Goal: Transaction & Acquisition: Purchase product/service

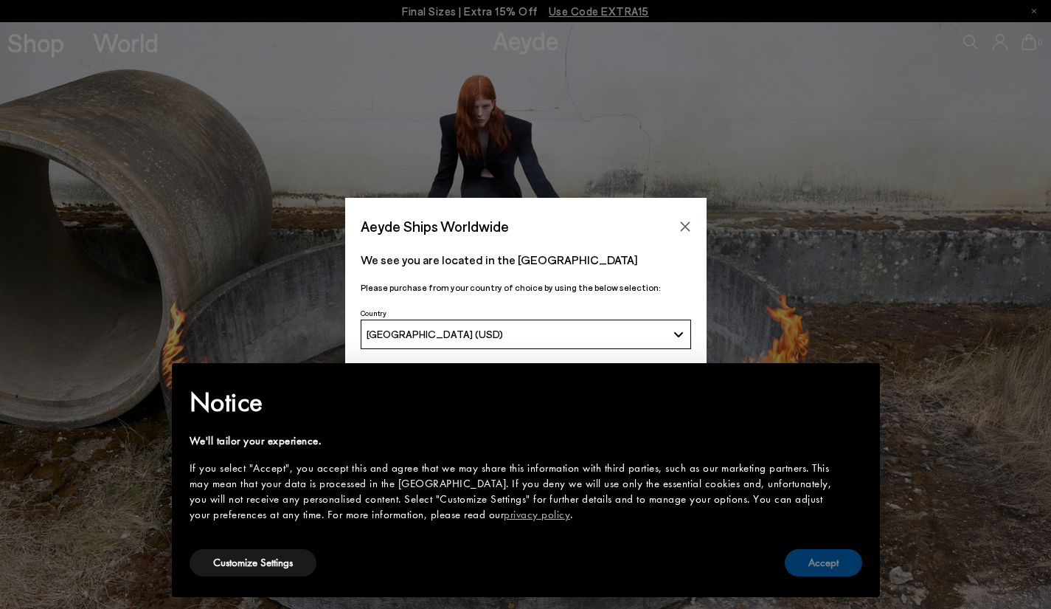
click at [831, 551] on button "Accept" at bounding box center [823, 562] width 77 height 27
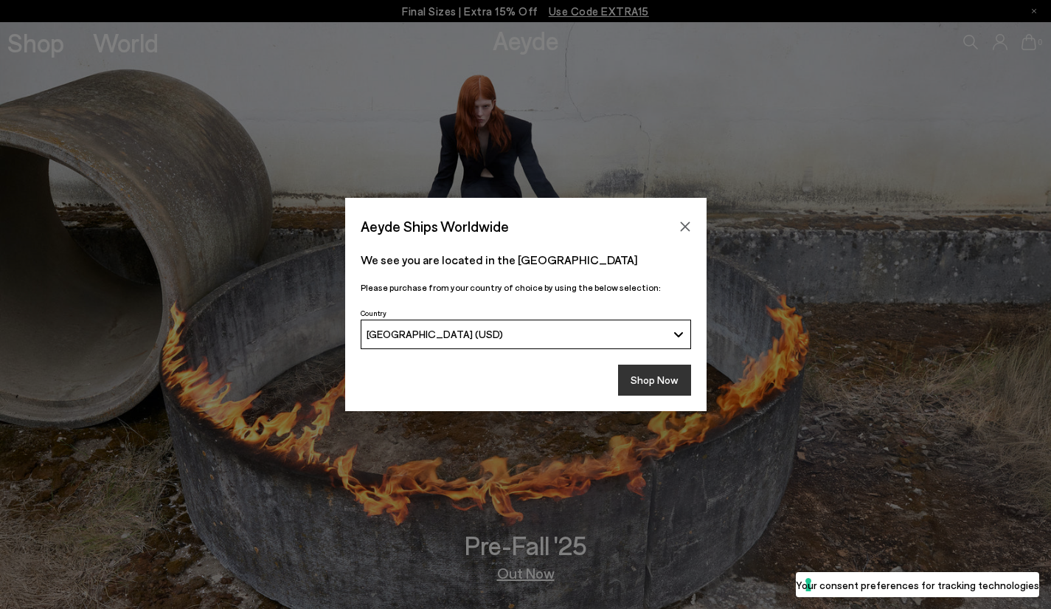
click at [645, 367] on button "Shop Now" at bounding box center [654, 380] width 73 height 31
click at [649, 381] on button "Shop Now" at bounding box center [654, 380] width 73 height 31
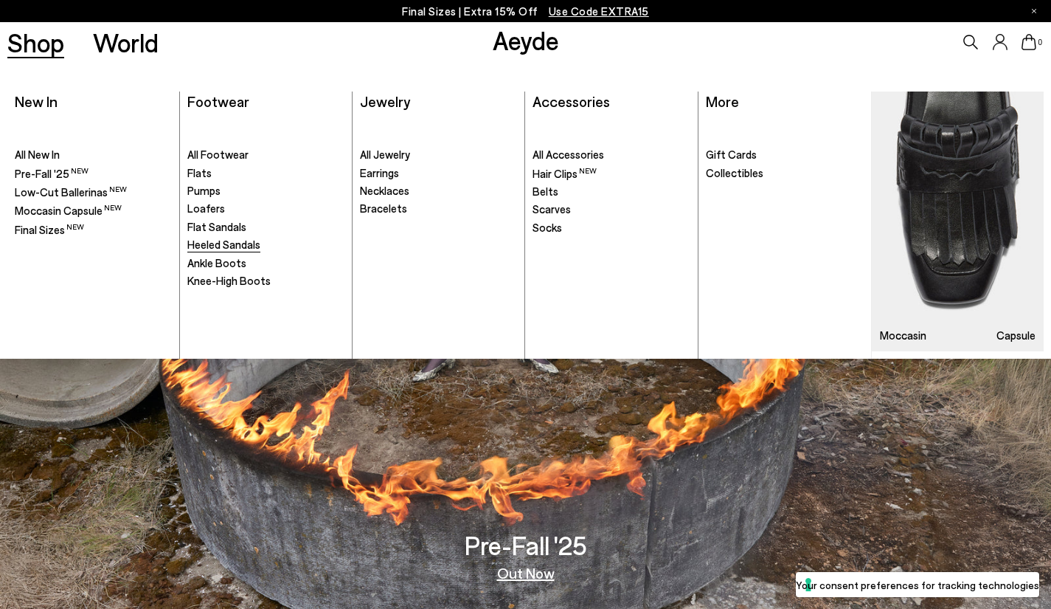
click at [224, 242] on span "Heeled Sandals" at bounding box center [223, 244] width 73 height 13
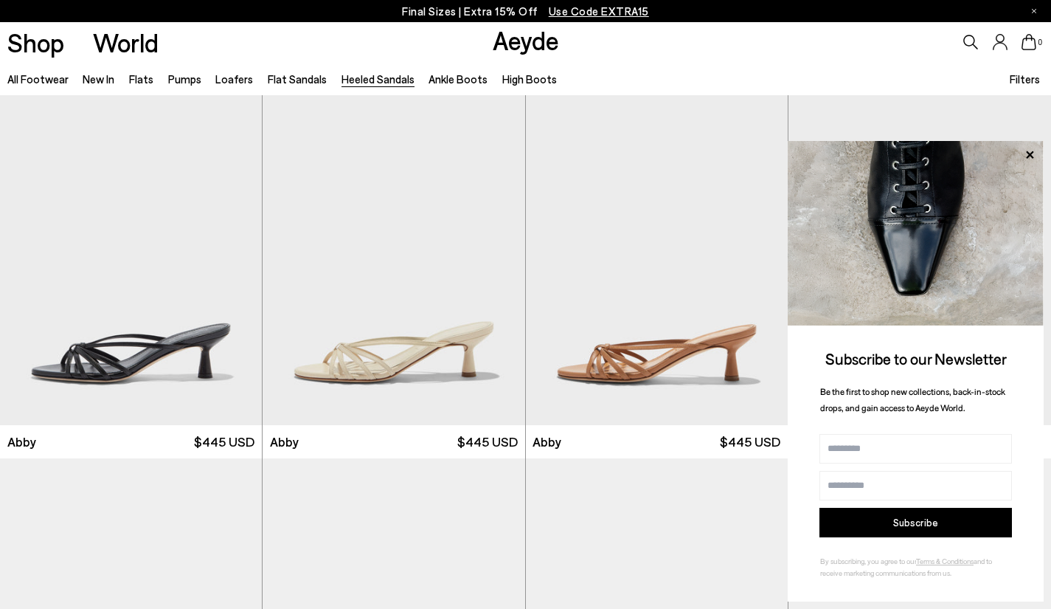
click at [492, 10] on p "Final Sizes | Extra 15% Off Use Code EXTRA15" at bounding box center [525, 11] width 247 height 18
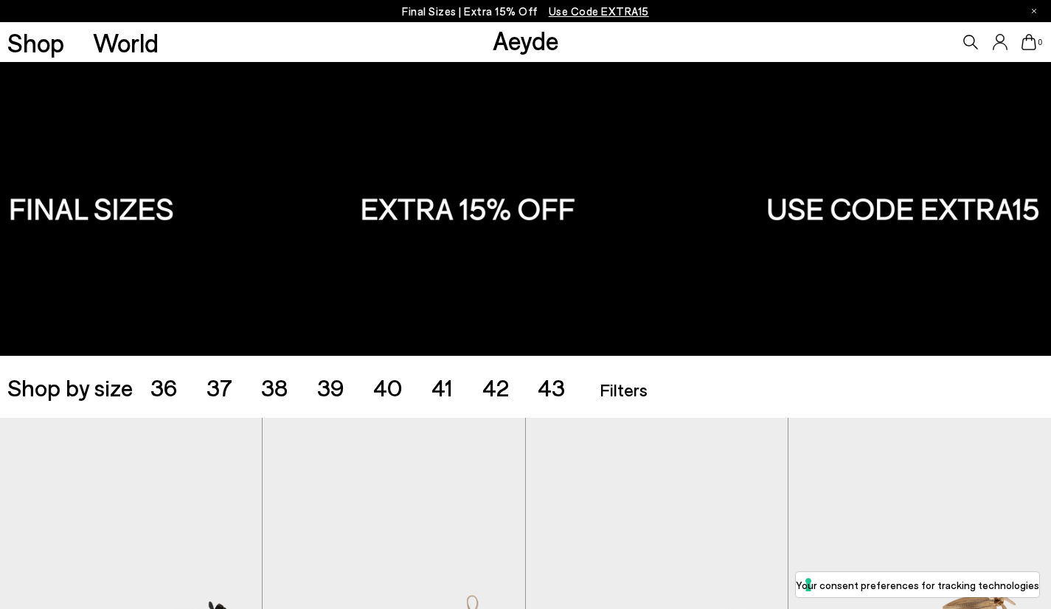
click at [492, 10] on p "Final Sizes | Extra 15% Off Use Code EXTRA15" at bounding box center [525, 11] width 247 height 18
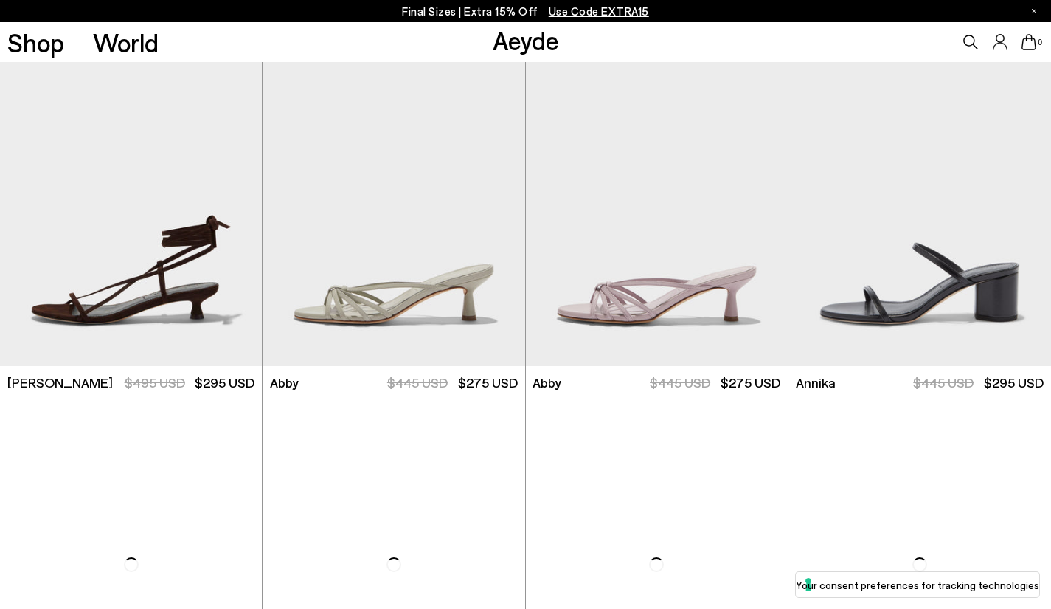
scroll to position [753, 0]
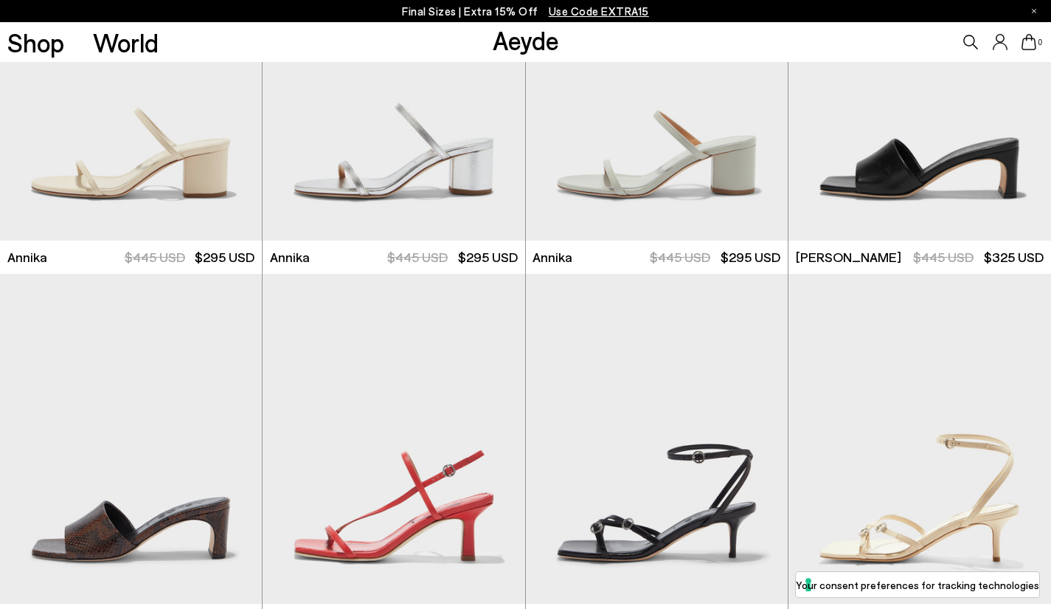
scroll to position [1398, 0]
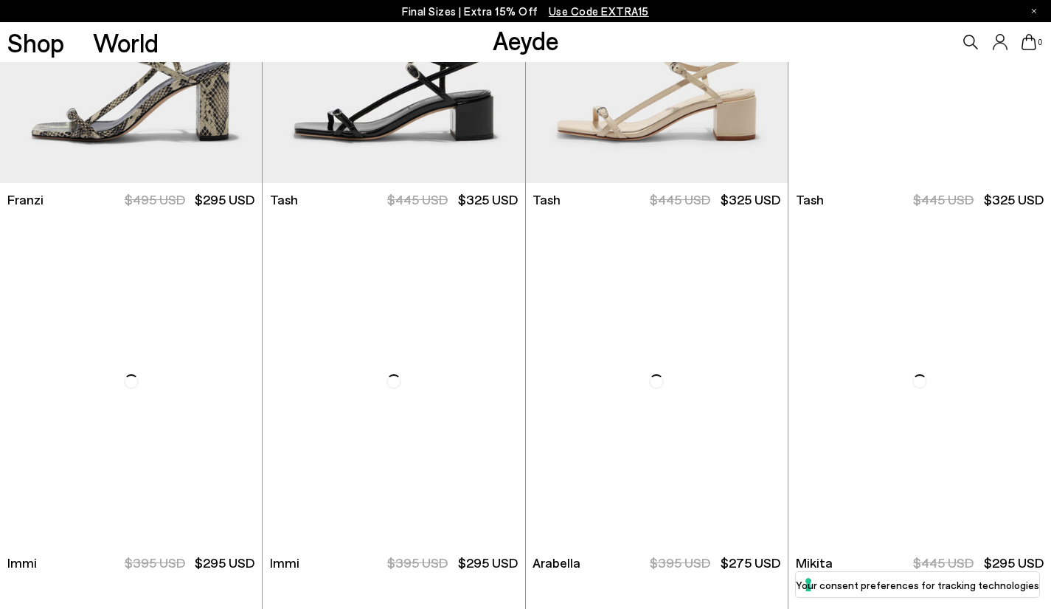
scroll to position [4211, 0]
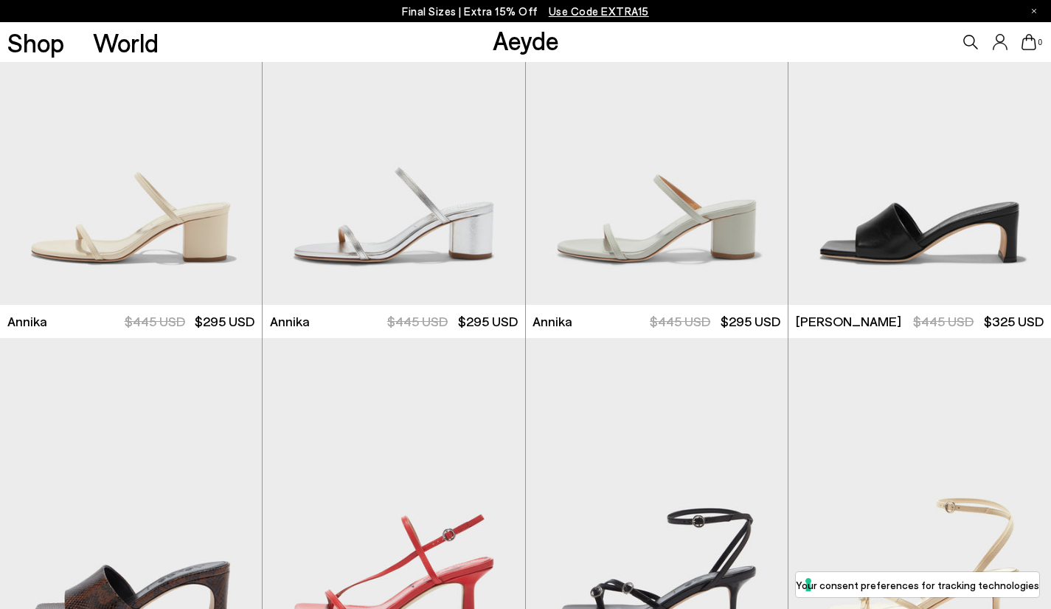
scroll to position [1547, 0]
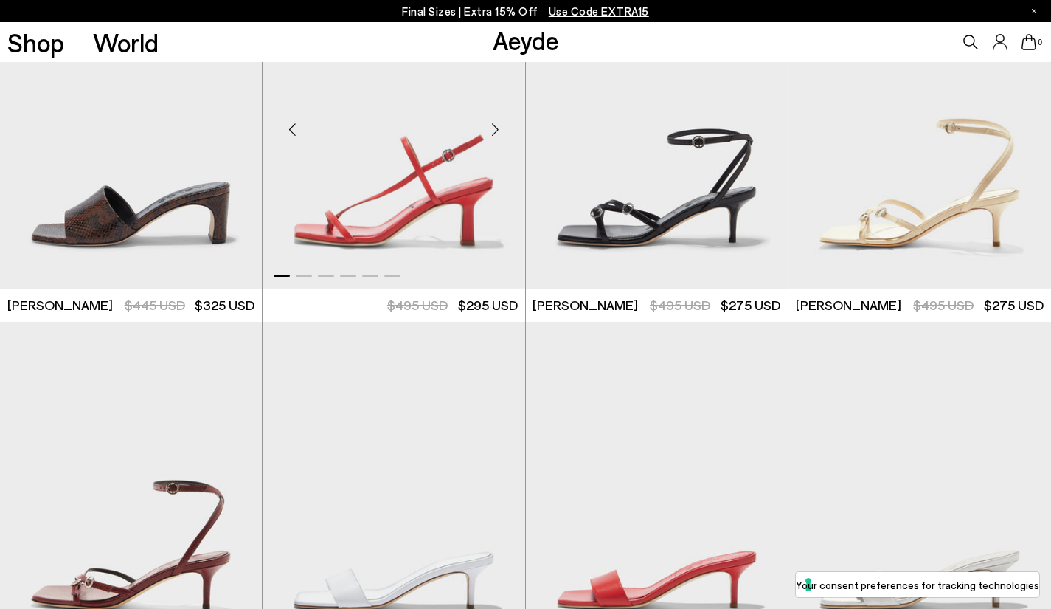
click at [396, 205] on img "1 / 6" at bounding box center [394, 124] width 262 height 330
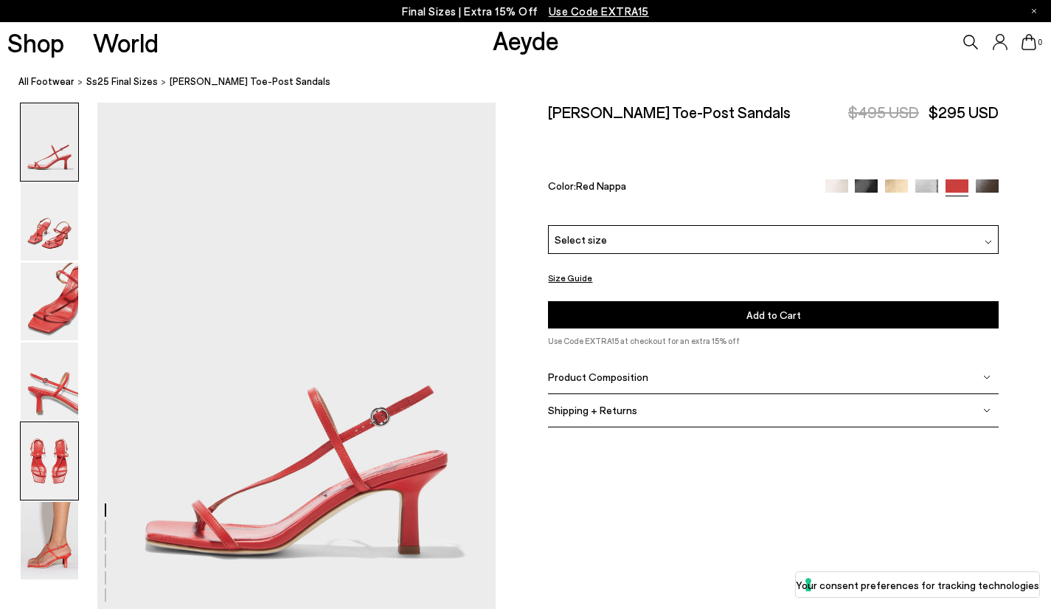
click at [41, 472] on img at bounding box center [50, 460] width 58 height 77
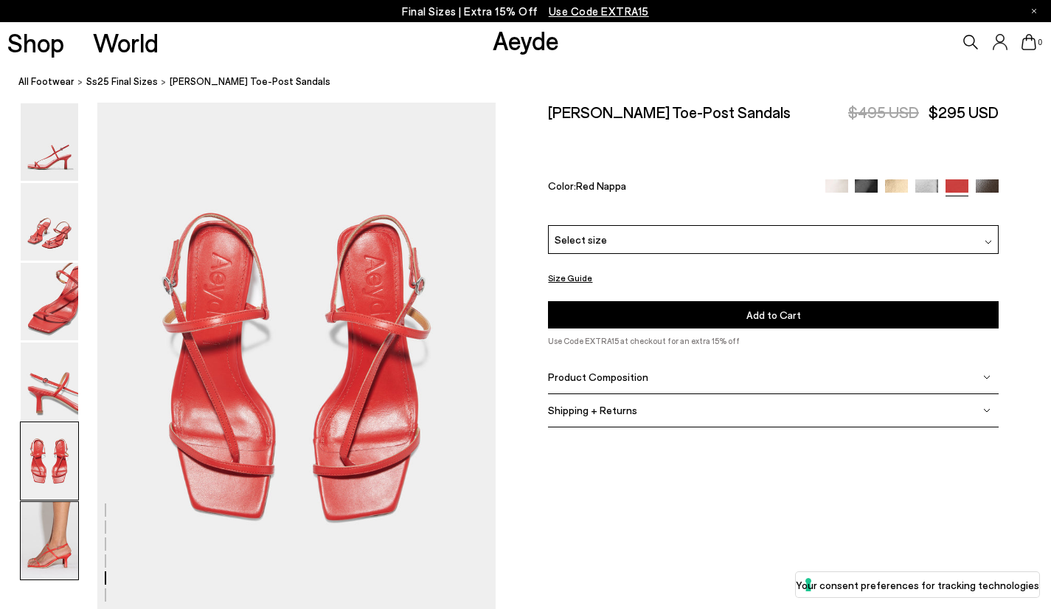
click at [50, 544] on img at bounding box center [50, 540] width 58 height 77
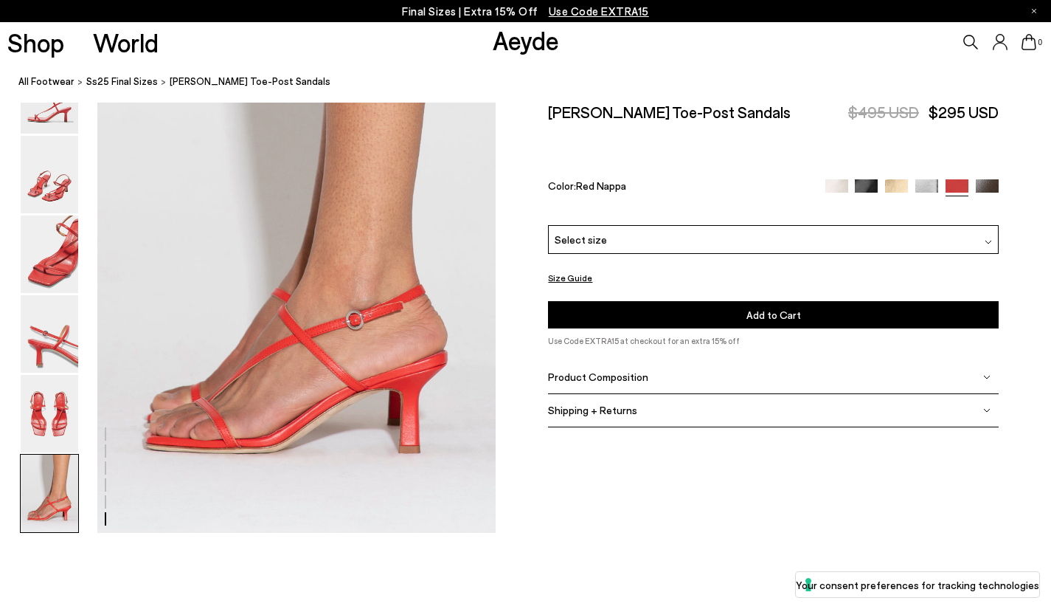
scroll to position [2771, 0]
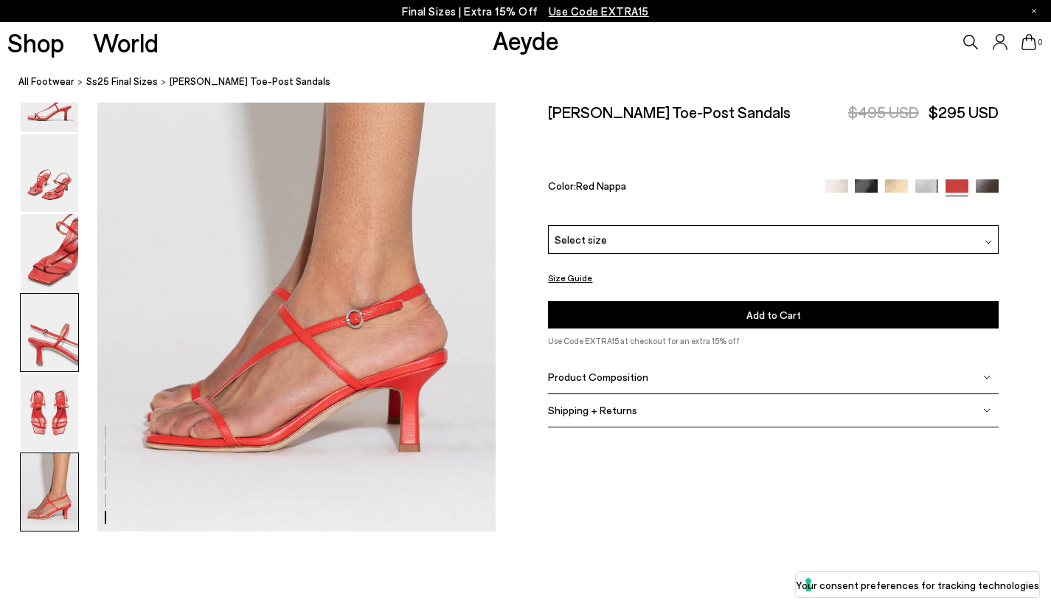
click at [56, 352] on img at bounding box center [50, 332] width 58 height 77
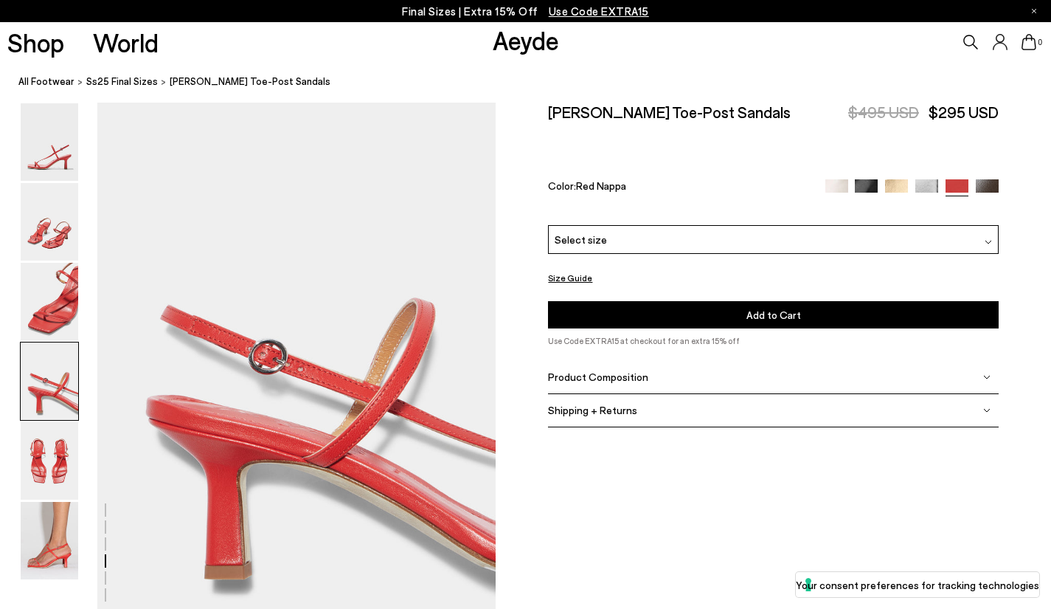
scroll to position [1603, 0]
